Goal: Find specific page/section: Find specific page/section

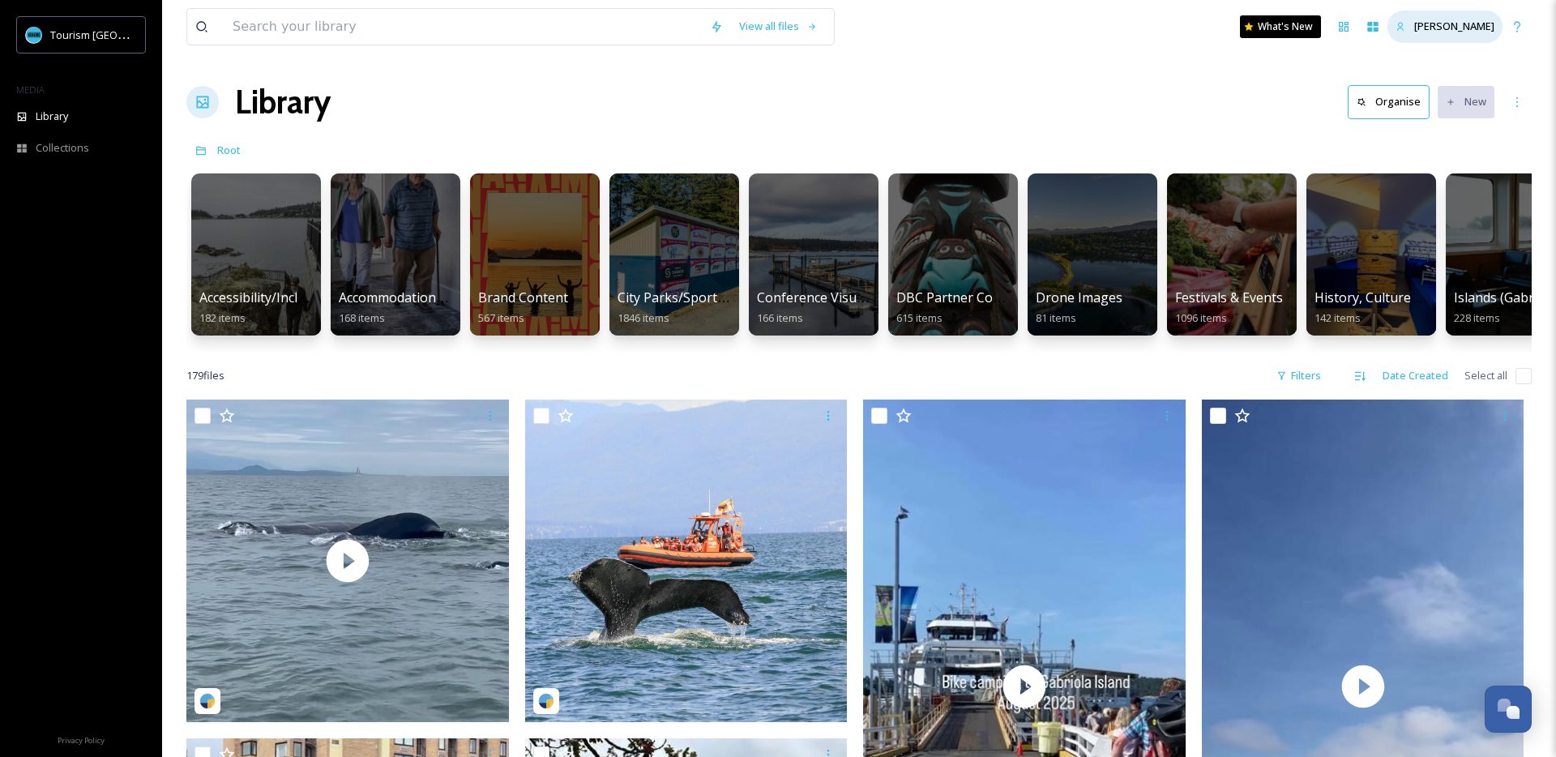
click at [1436, 30] on span "[PERSON_NAME]" at bounding box center [1454, 26] width 80 height 15
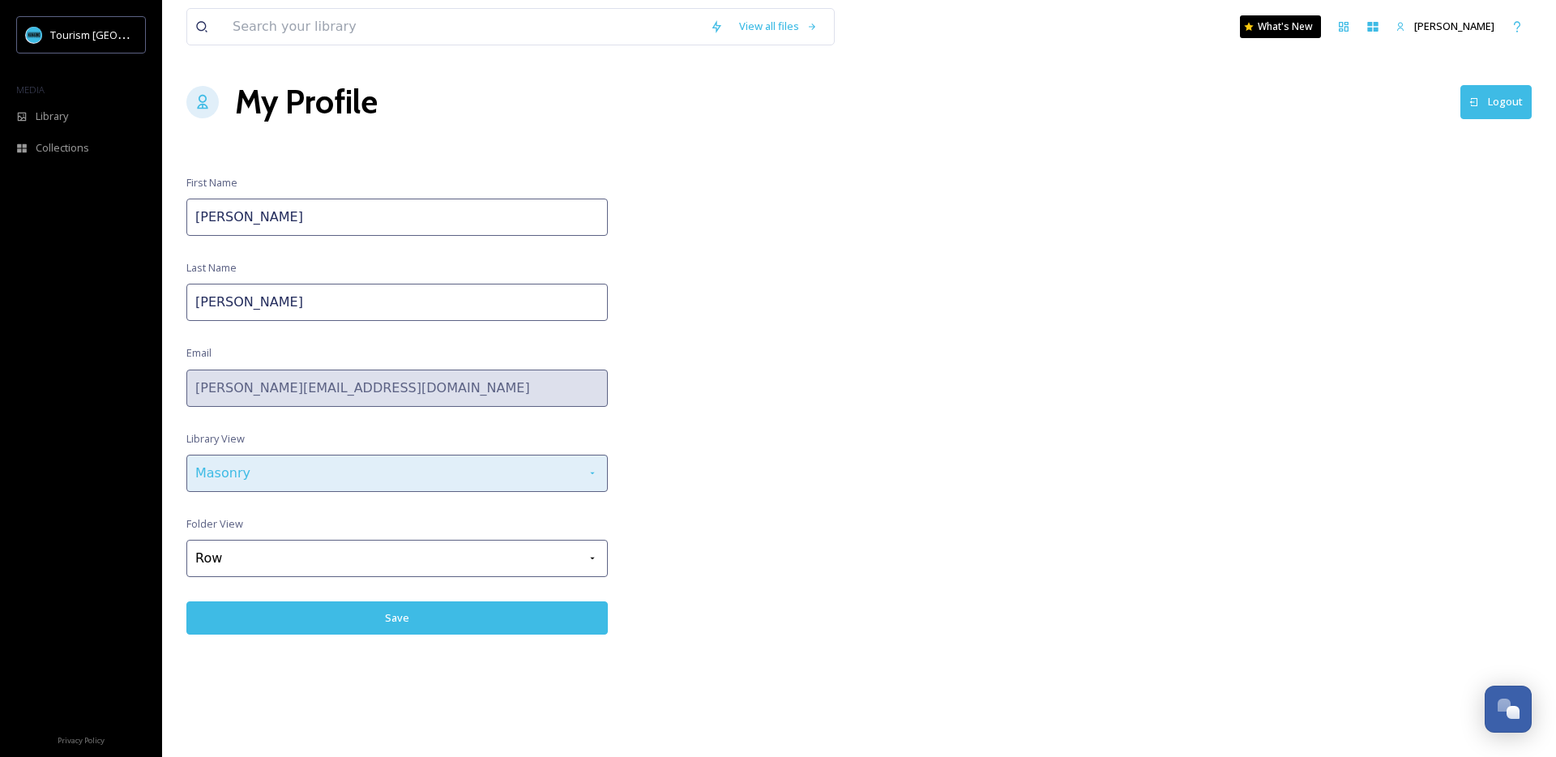
click at [479, 478] on div "Masonry" at bounding box center [396, 473] width 421 height 37
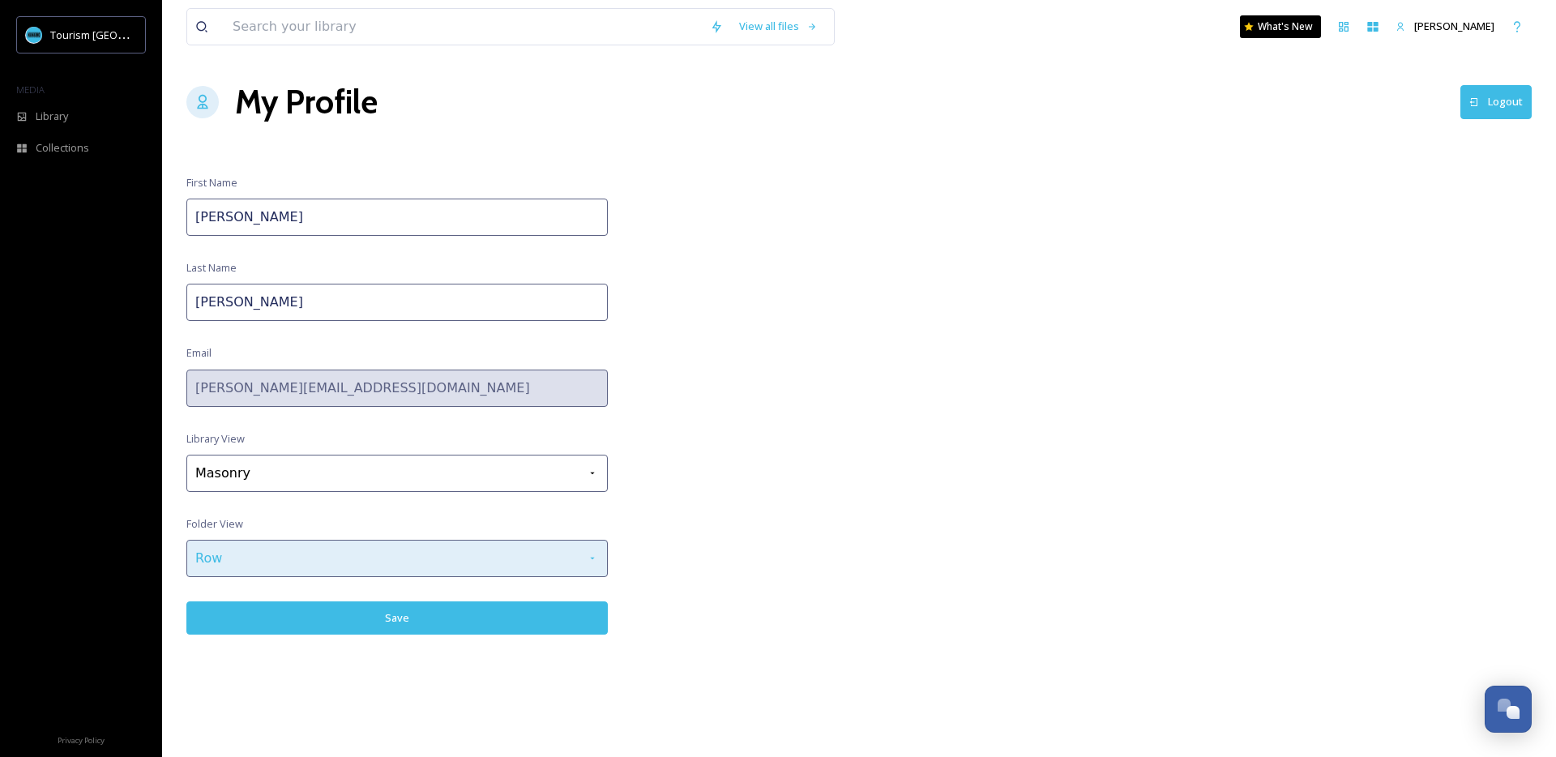
click at [485, 551] on div "Row" at bounding box center [396, 558] width 421 height 37
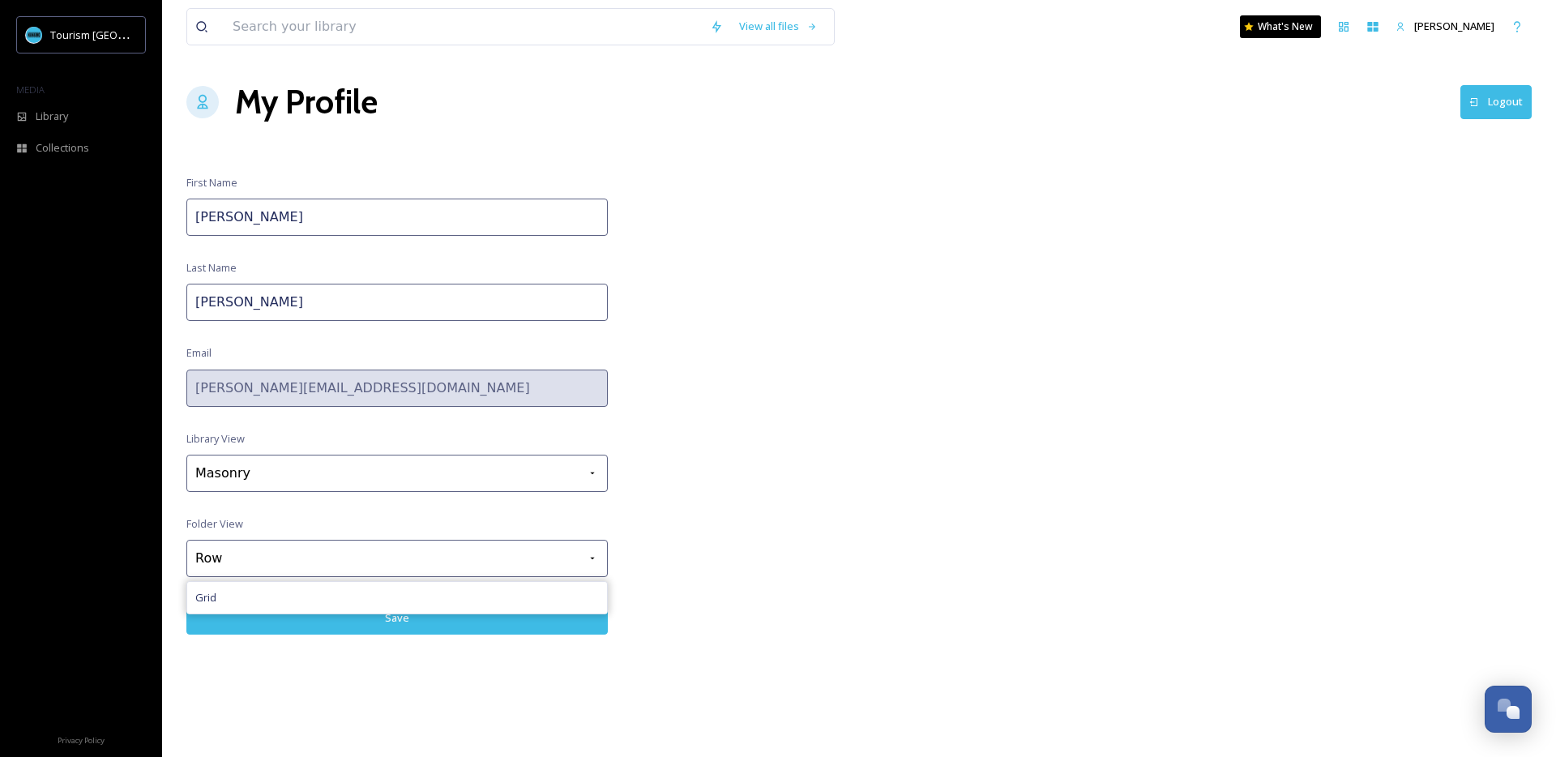
click at [810, 505] on div "View all files What's New [PERSON_NAME] My Profile Logout First Name [PERSON_NA…" at bounding box center [859, 378] width 1394 height 757
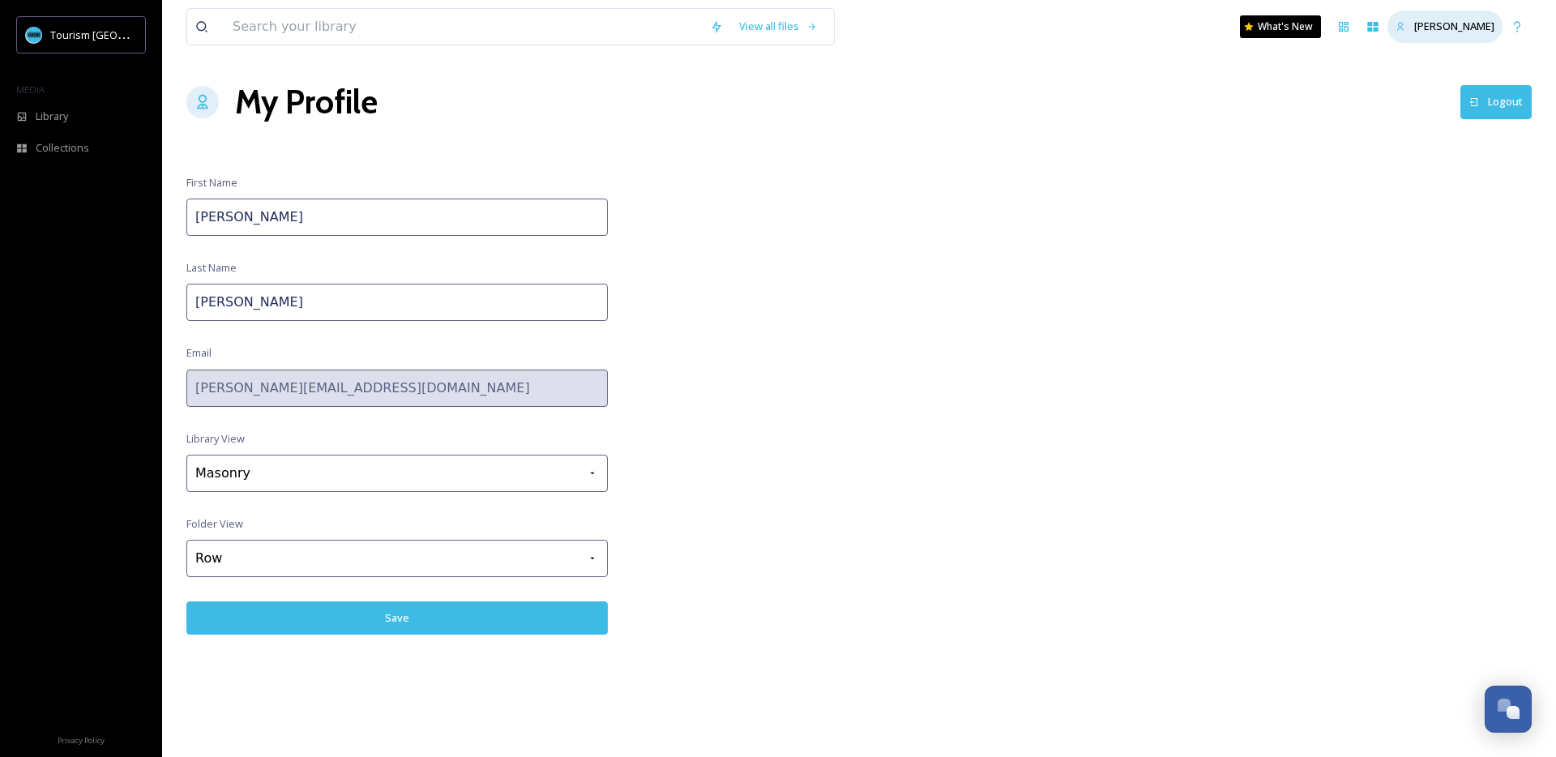
click at [1464, 27] on span "[PERSON_NAME]" at bounding box center [1454, 26] width 80 height 15
click at [1461, 28] on span "[PERSON_NAME]" at bounding box center [1454, 26] width 80 height 15
click at [1411, 24] on div "[PERSON_NAME]" at bounding box center [1444, 27] width 115 height 32
click at [626, 395] on div "View all files What's New [PERSON_NAME] My Profile Logout First Name [PERSON_NA…" at bounding box center [859, 378] width 1394 height 757
click at [18, 35] on div "Tourism [GEOGRAPHIC_DATA]" at bounding box center [81, 34] width 130 height 37
